Goal: Contribute content: Add original content to the website for others to see

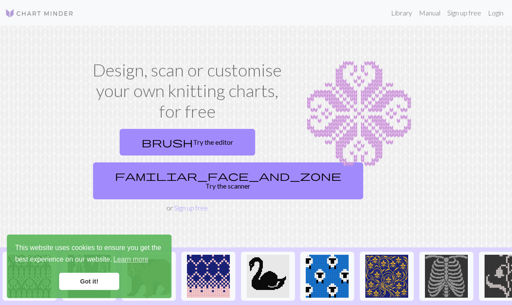
click at [499, 10] on link "Login" at bounding box center [496, 12] width 22 height 17
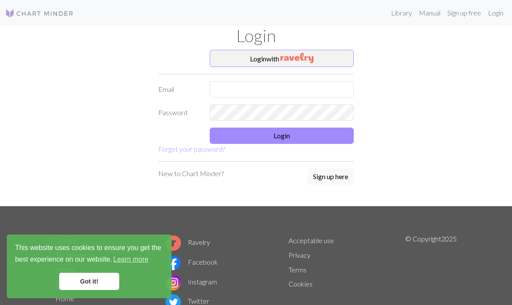
click at [341, 170] on button "Sign up here" at bounding box center [331, 176] width 46 height 16
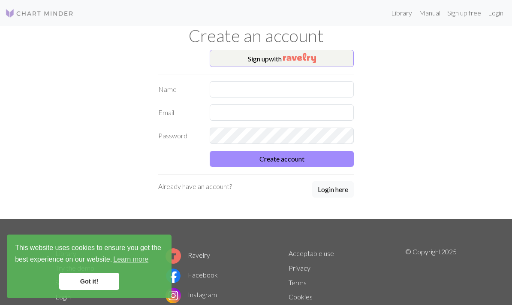
click at [284, 60] on img "button" at bounding box center [299, 58] width 33 height 10
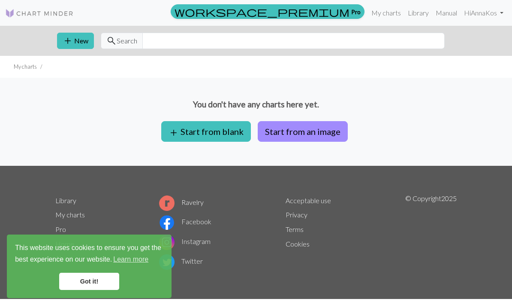
click at [91, 277] on link "Got it!" at bounding box center [89, 280] width 60 height 17
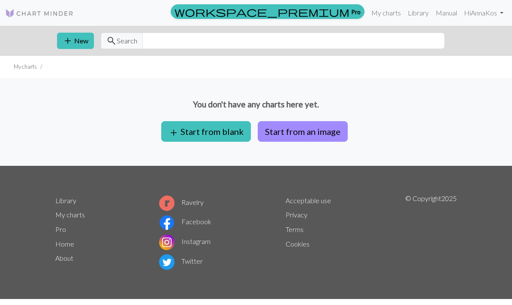
click at [305, 131] on button "Start from an image" at bounding box center [303, 131] width 90 height 21
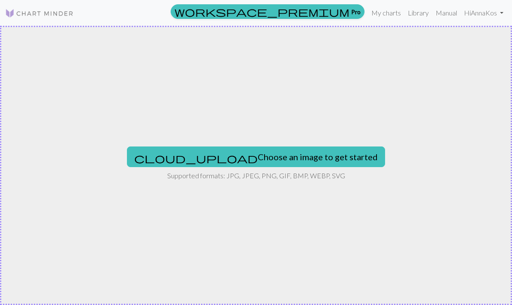
click at [276, 150] on button "cloud_upload Choose an image to get started" at bounding box center [256, 156] width 258 height 21
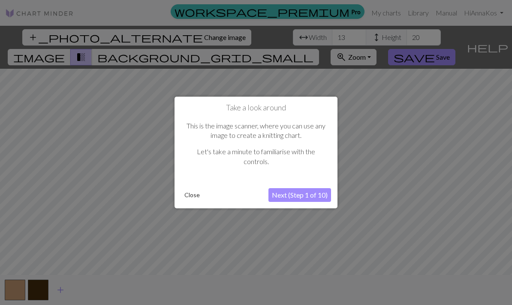
click at [195, 193] on button "Close" at bounding box center [192, 194] width 22 height 13
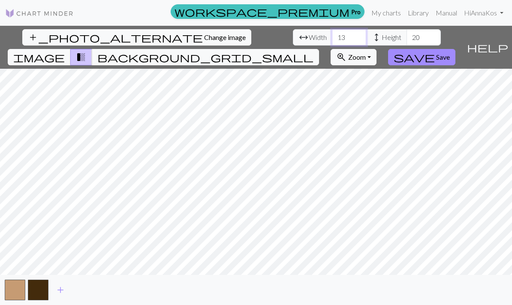
click at [332, 38] on input "13" at bounding box center [349, 37] width 34 height 16
click at [332, 36] on input "13" at bounding box center [349, 37] width 34 height 16
type input "40"
click at [407, 35] on input "20" at bounding box center [424, 37] width 34 height 16
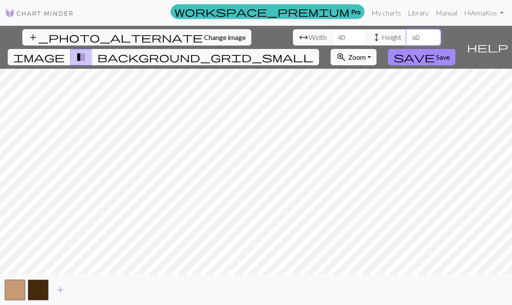
type input "60"
click at [450, 53] on span "Save" at bounding box center [443, 57] width 14 height 8
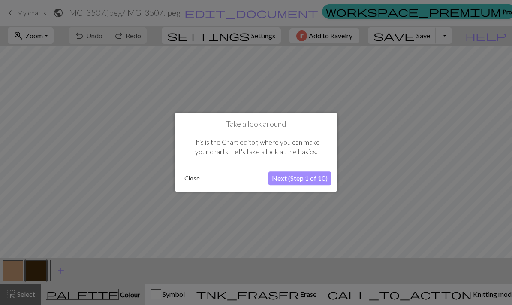
click at [188, 175] on button "Close" at bounding box center [192, 178] width 22 height 13
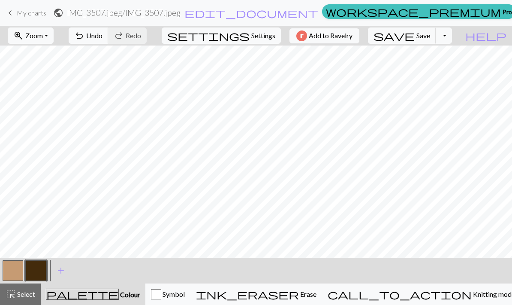
click at [85, 36] on span "undo" at bounding box center [79, 36] width 10 height 12
click at [161, 291] on div "button" at bounding box center [156, 294] width 10 height 10
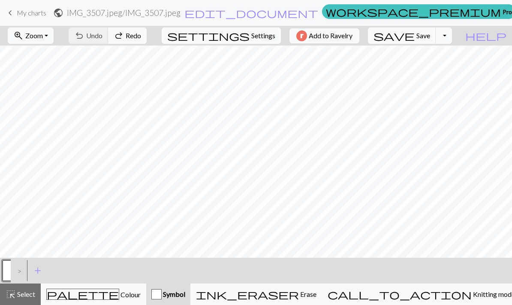
click at [45, 260] on button "add Add a symbol" at bounding box center [37, 270] width 21 height 21
click at [66, 269] on button "add Add a symbol" at bounding box center [60, 270] width 21 height 21
click at [43, 266] on button "button" at bounding box center [36, 270] width 21 height 21
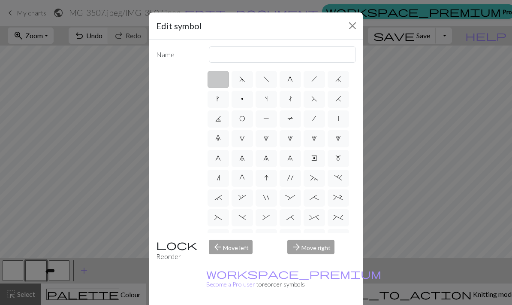
click at [353, 23] on button "Close" at bounding box center [353, 26] width 14 height 14
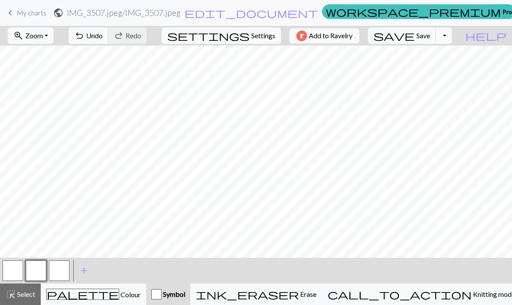
click at [119, 297] on span "Colour" at bounding box center [129, 294] width 21 height 8
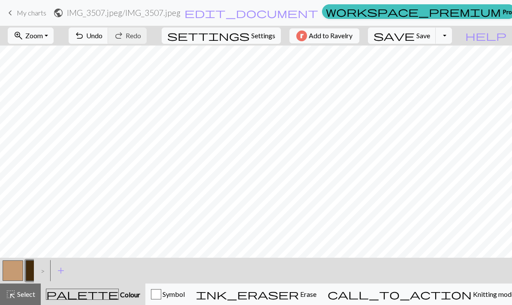
click at [109, 28] on button "undo Undo Undo" at bounding box center [89, 35] width 40 height 16
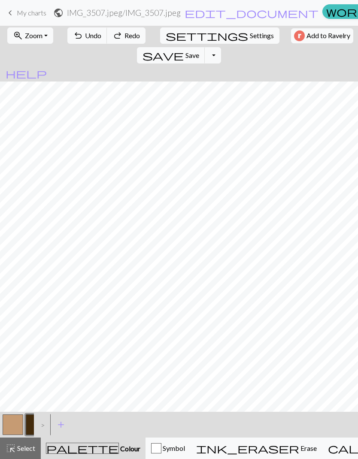
click at [35, 33] on span "Zoom" at bounding box center [34, 35] width 18 height 8
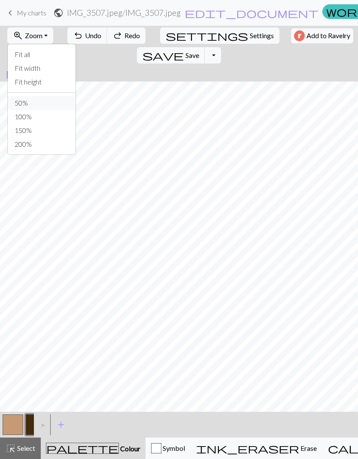
click at [26, 101] on button "50%" at bounding box center [42, 103] width 68 height 14
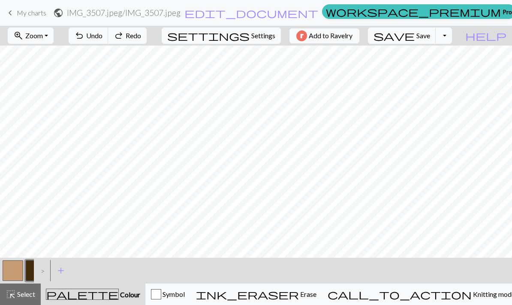
scroll to position [73, 0]
